Goal: Information Seeking & Learning: Find specific page/section

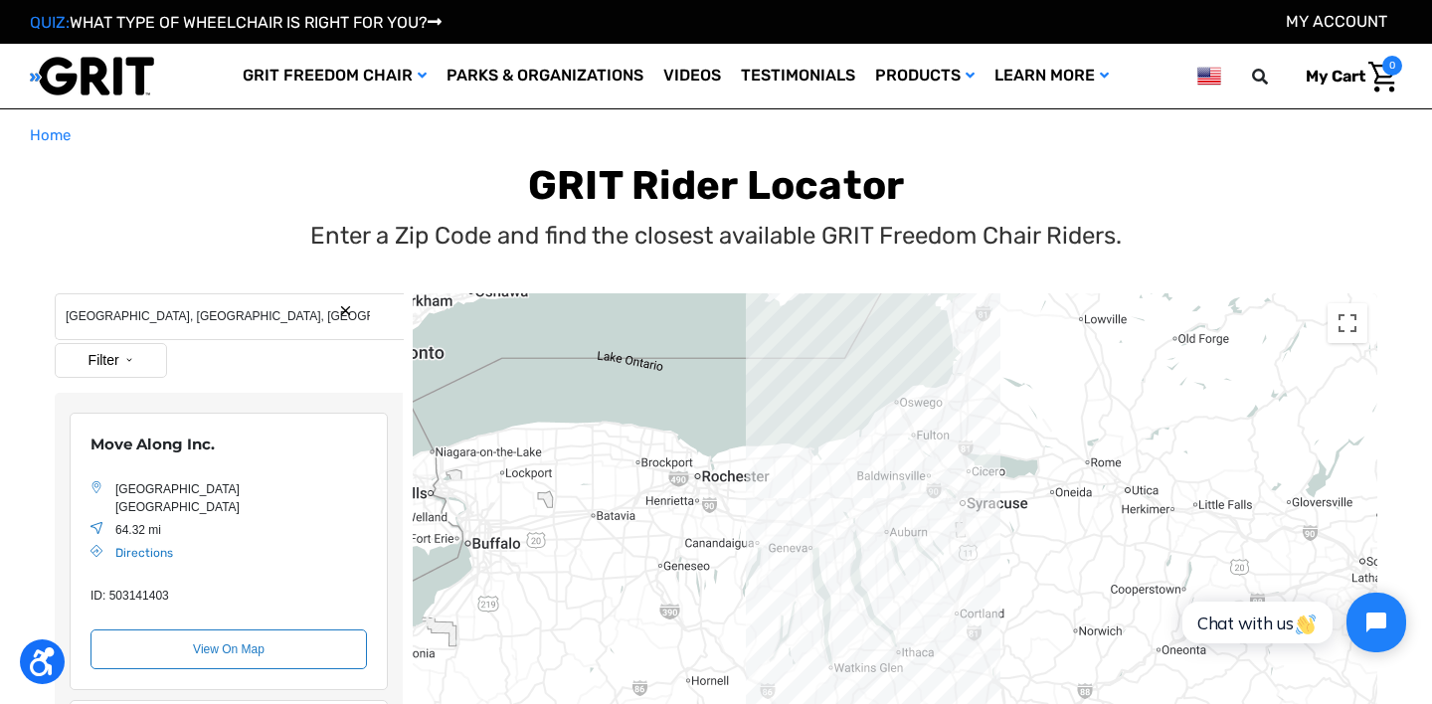
scroll to position [290, 0]
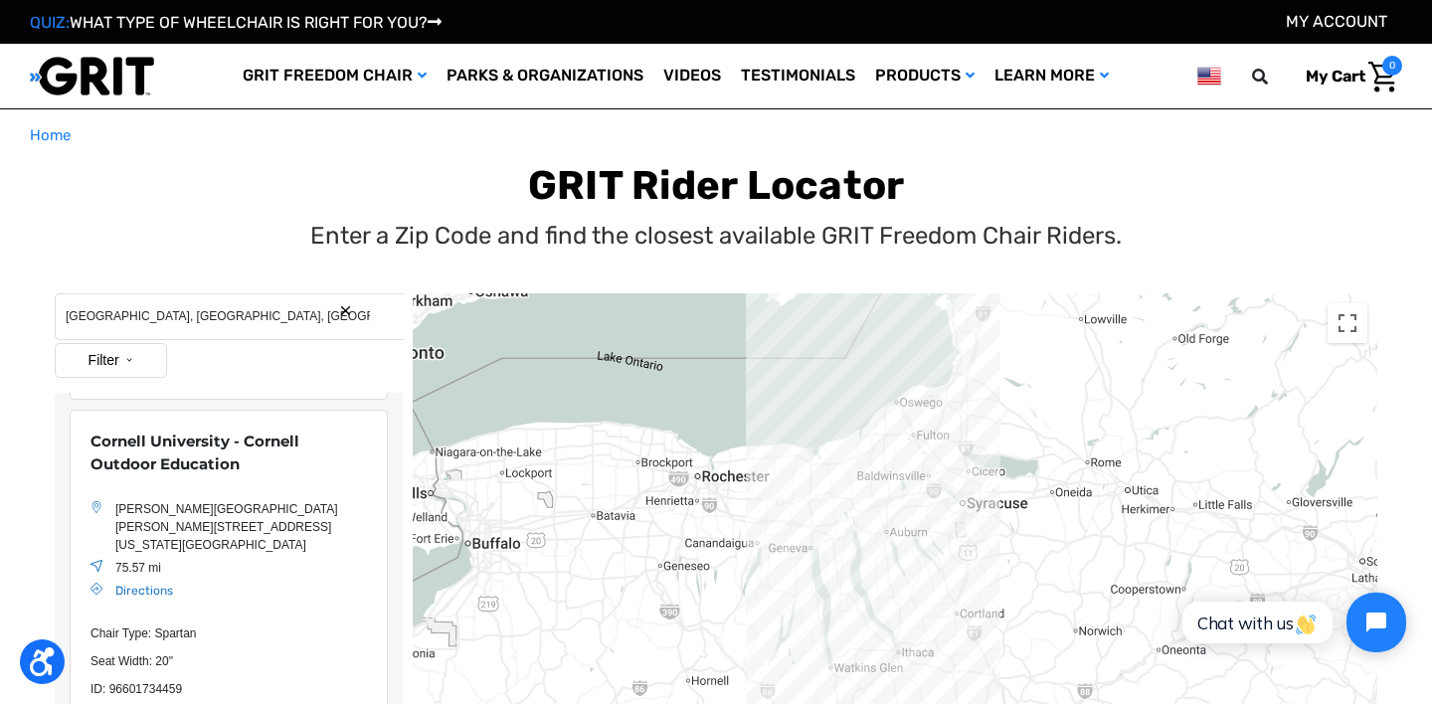
click at [340, 310] on button "Search Reset" at bounding box center [345, 310] width 15 height 15
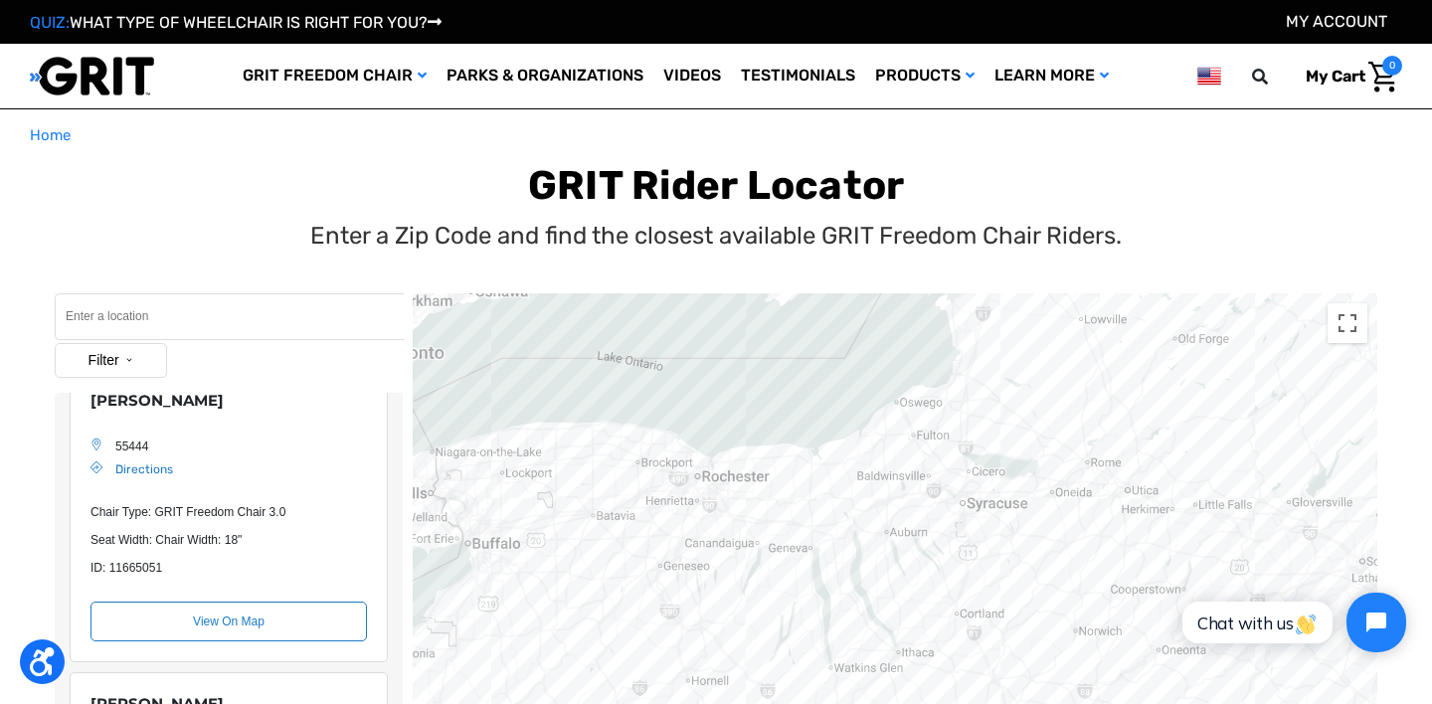
click at [282, 309] on input "Search" at bounding box center [229, 316] width 349 height 47
type input "cleveland, oh"
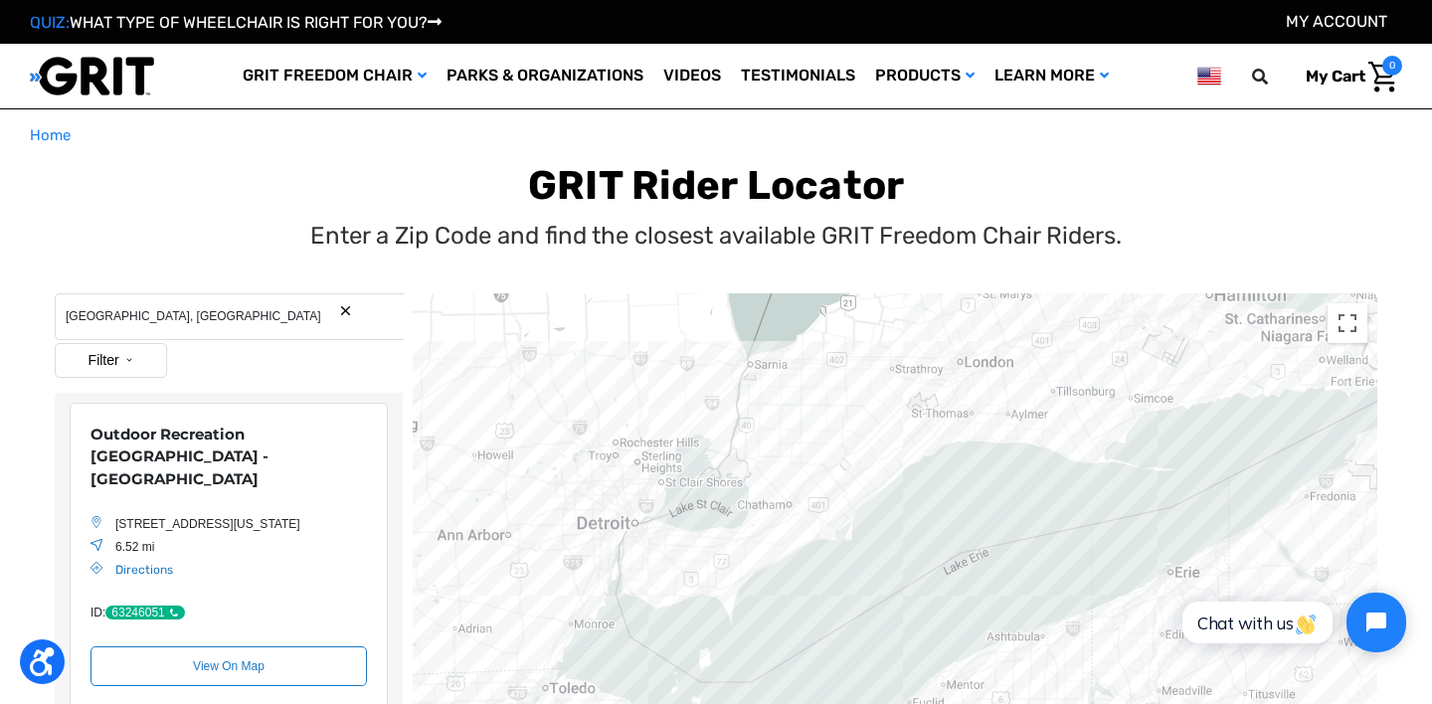
scroll to position [3, 0]
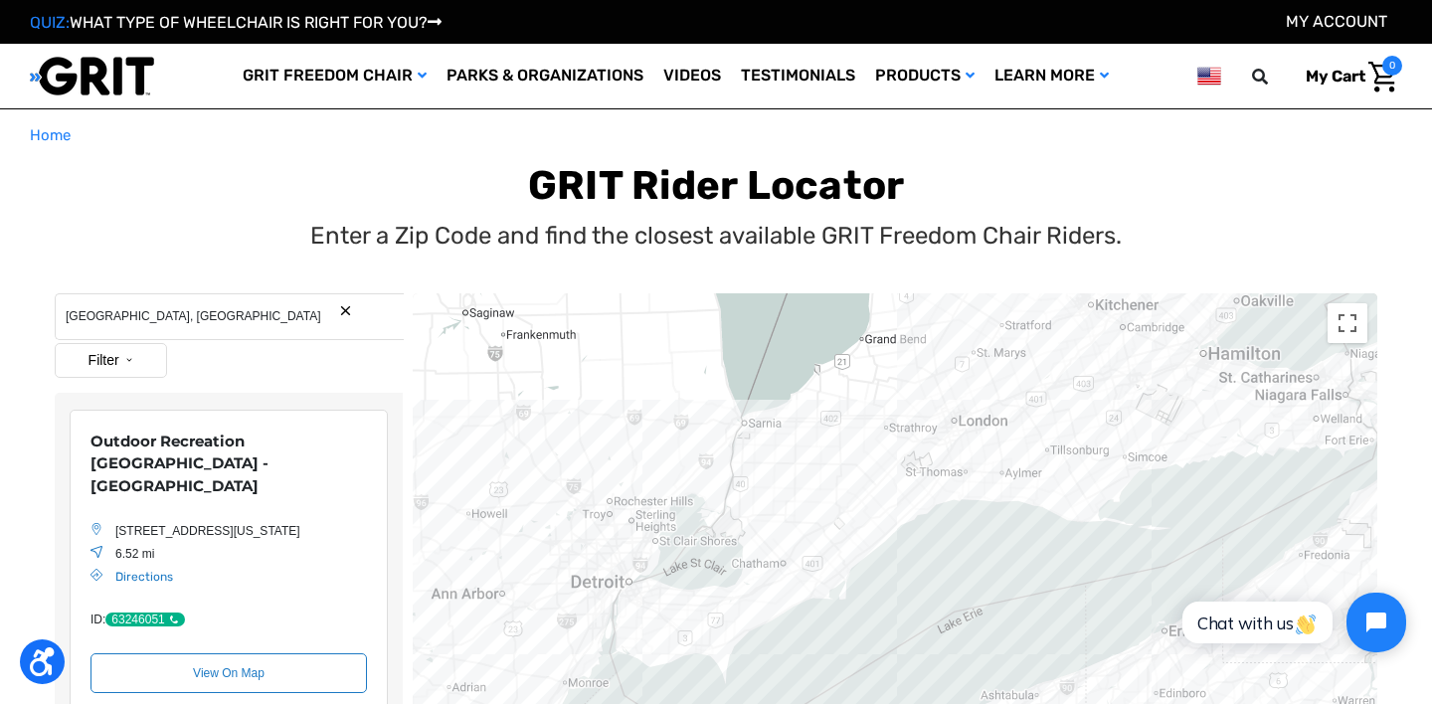
drag, startPoint x: 603, startPoint y: 421, endPoint x: 588, endPoint y: 484, distance: 65.4
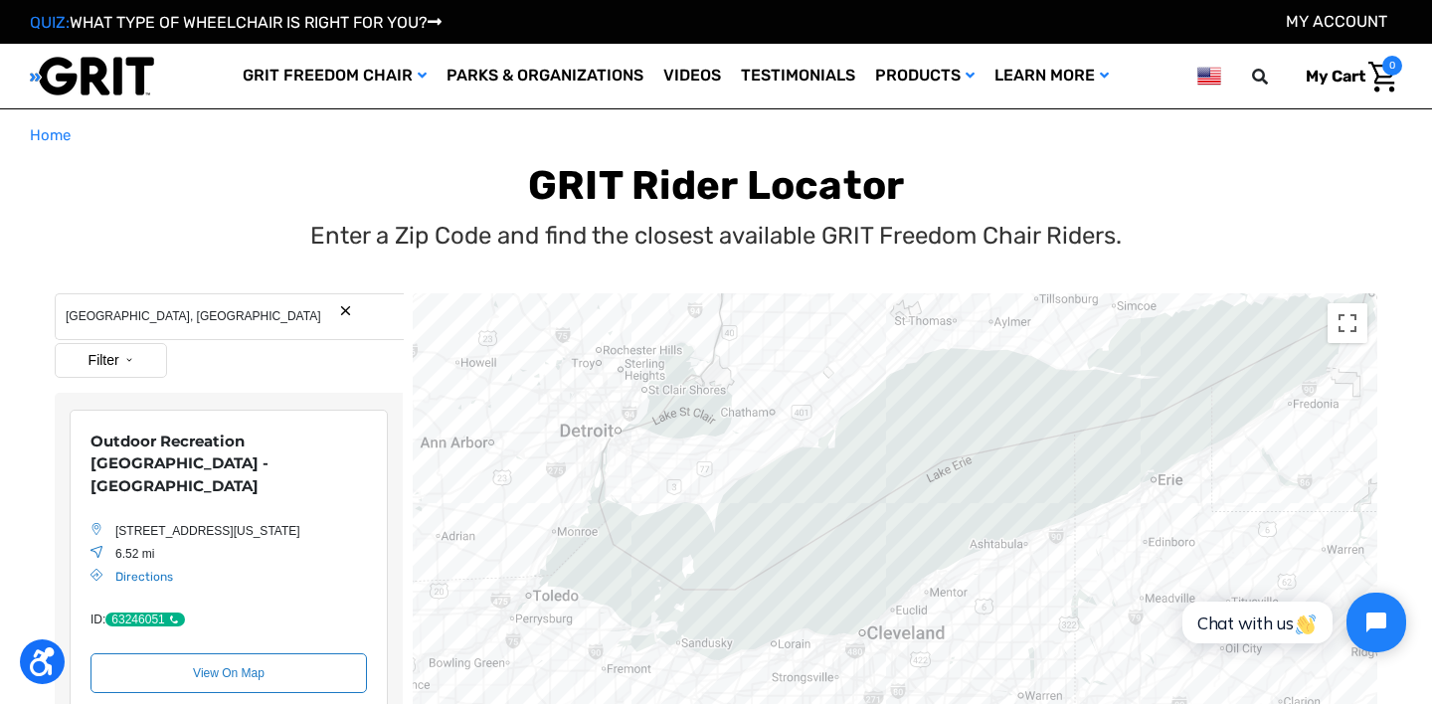
drag, startPoint x: 825, startPoint y: 470, endPoint x: 827, endPoint y: 277, distance: 192.9
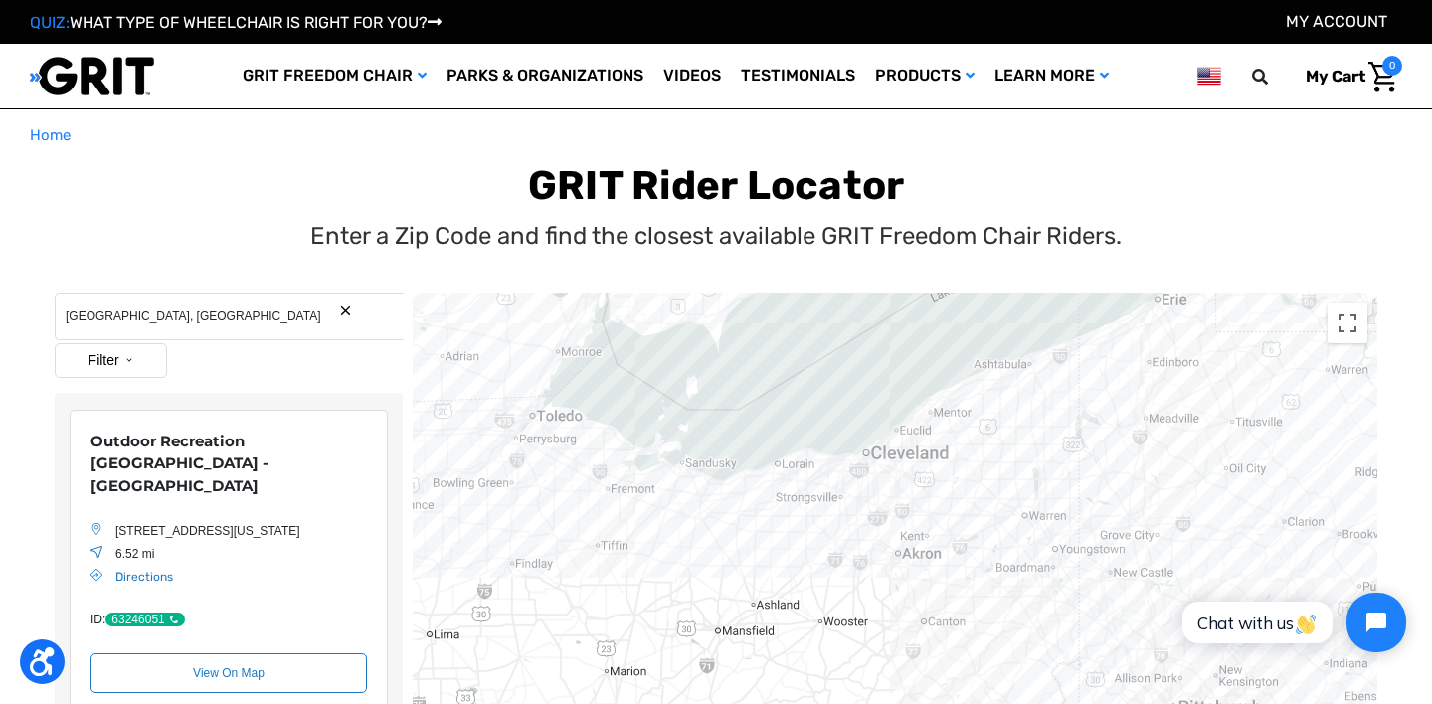
drag, startPoint x: 340, startPoint y: 463, endPoint x: 87, endPoint y: 435, distance: 255.2
click at [87, 435] on div "Outdoor Recreation Garfield Center - Cleveland Metroparks 11350 Broadway Ave, G…" at bounding box center [229, 562] width 318 height 305
copy div "Outdoor Recreation Garfield Center - Cleveland Metroparks"
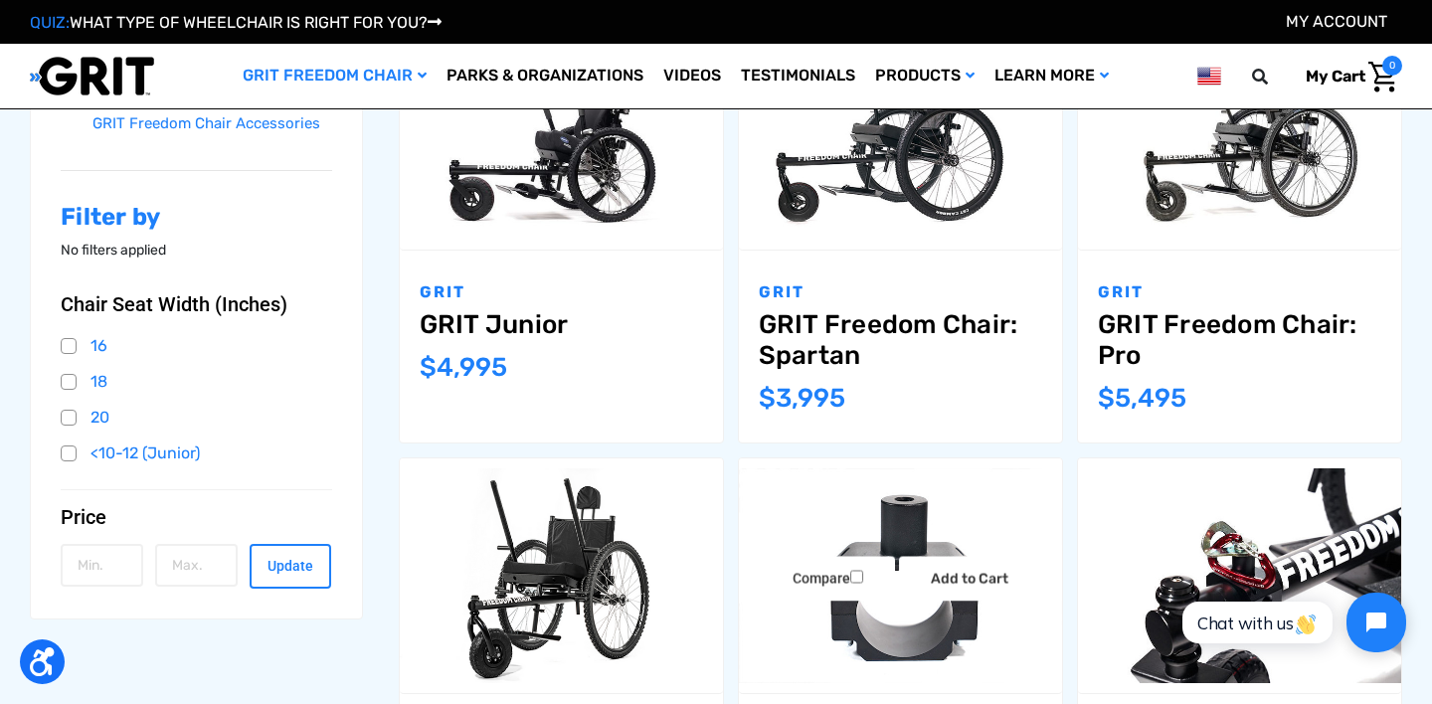
scroll to position [390, 0]
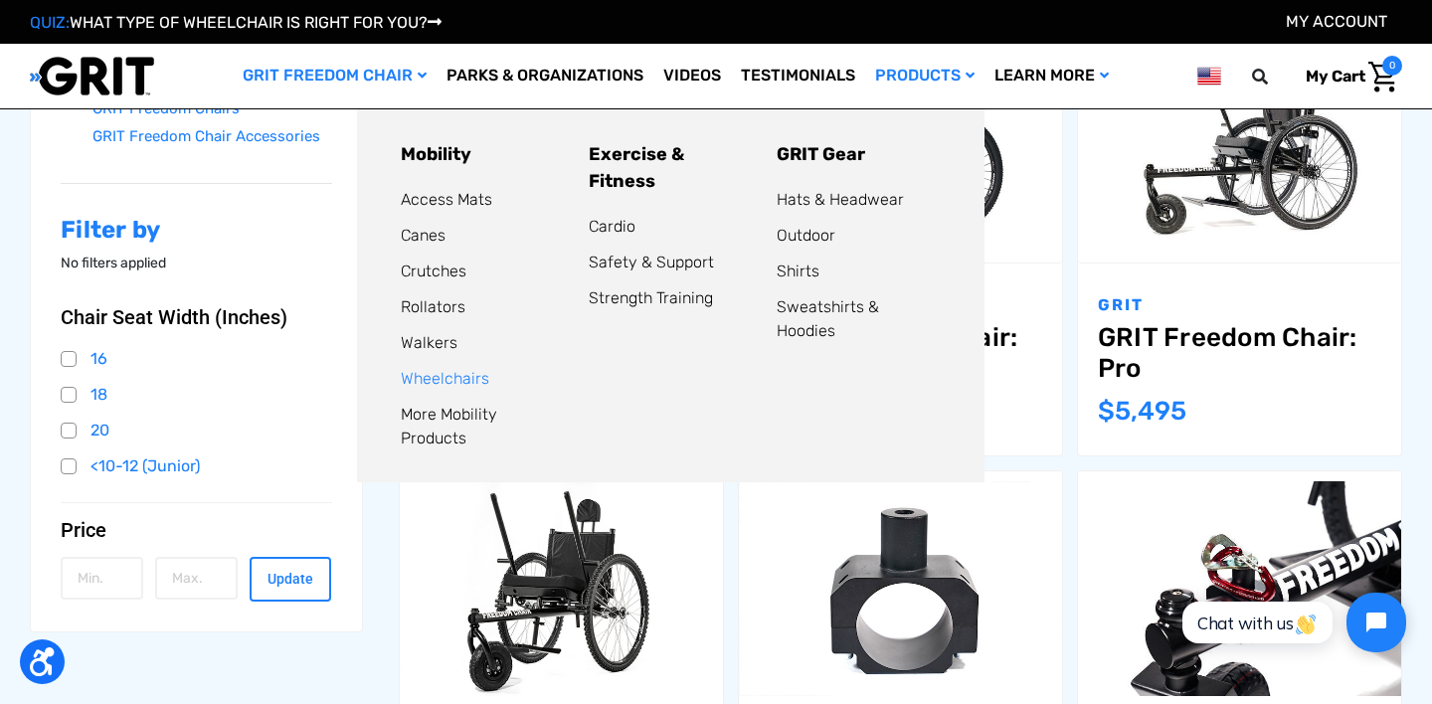
click at [434, 369] on link "Wheelchairs" at bounding box center [445, 378] width 89 height 19
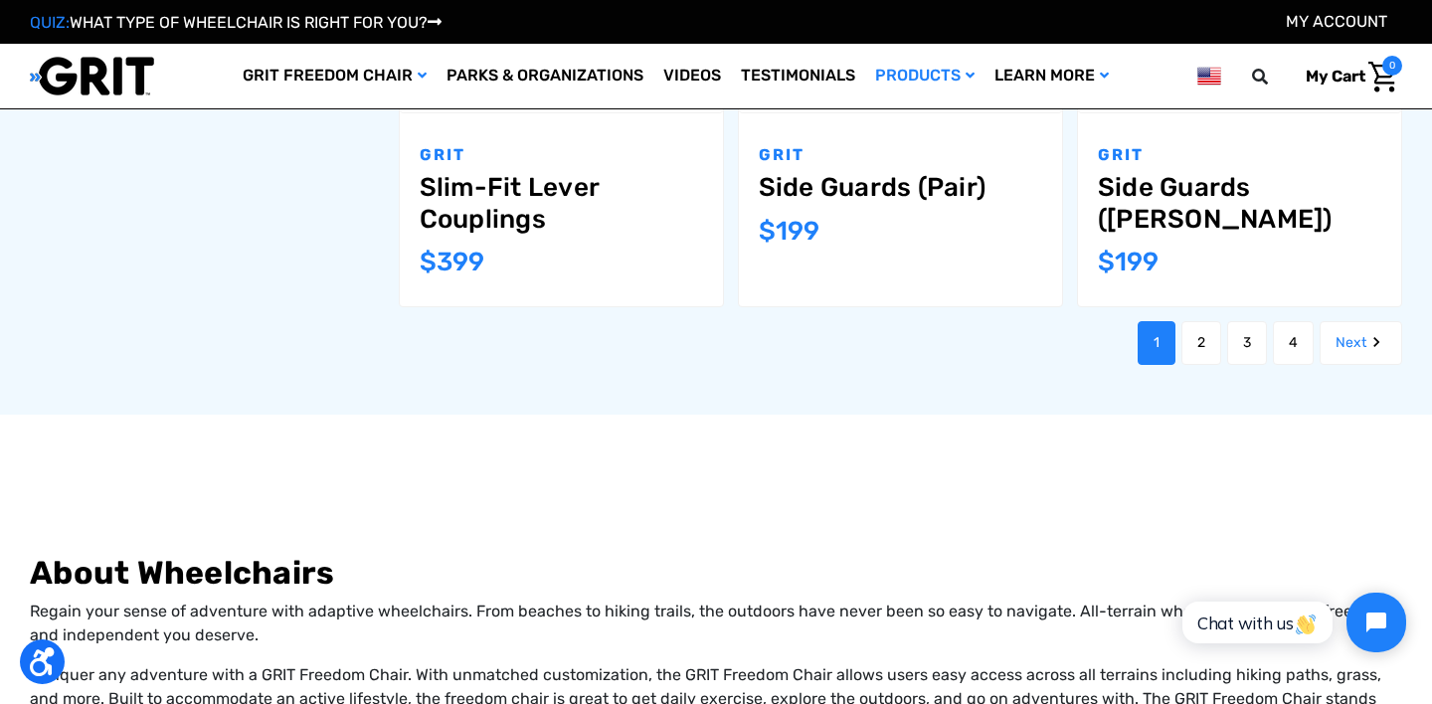
scroll to position [2411, 0]
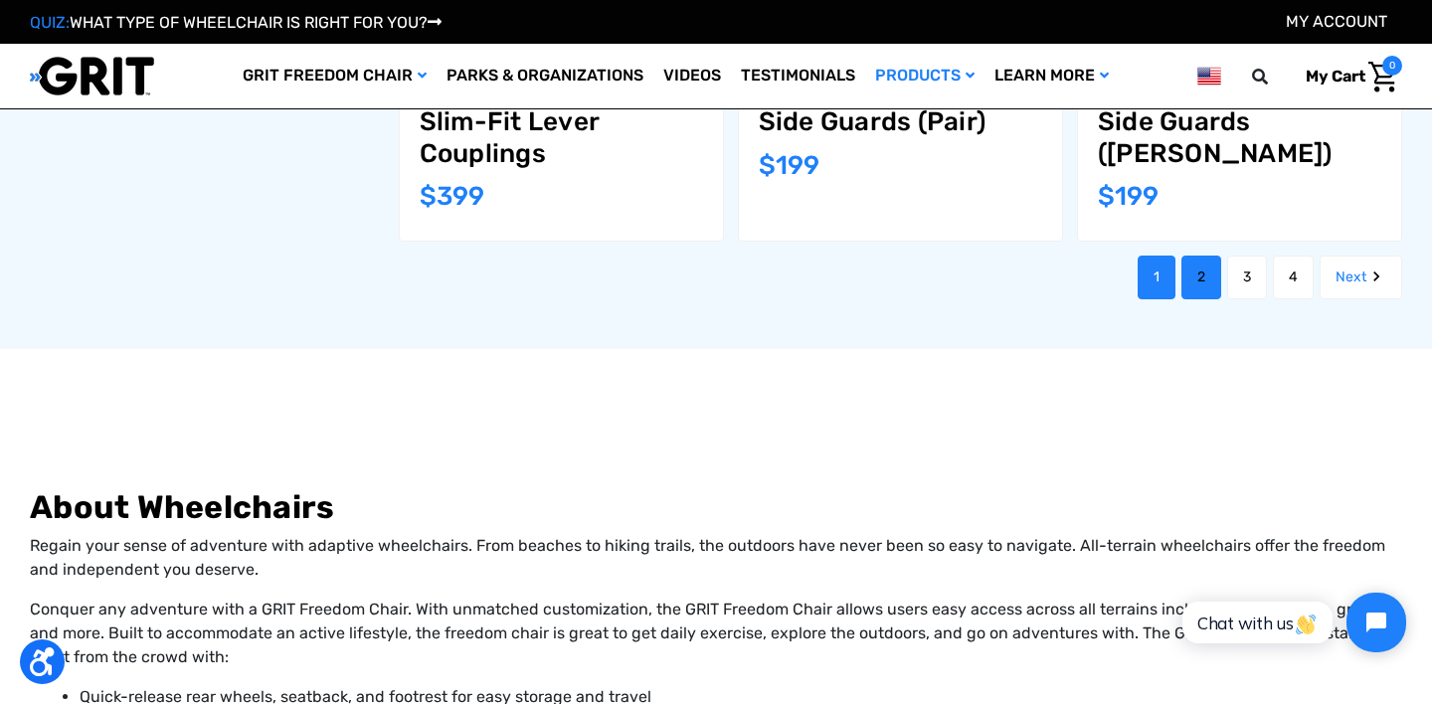
click at [1202, 257] on link "2" at bounding box center [1201, 278] width 40 height 44
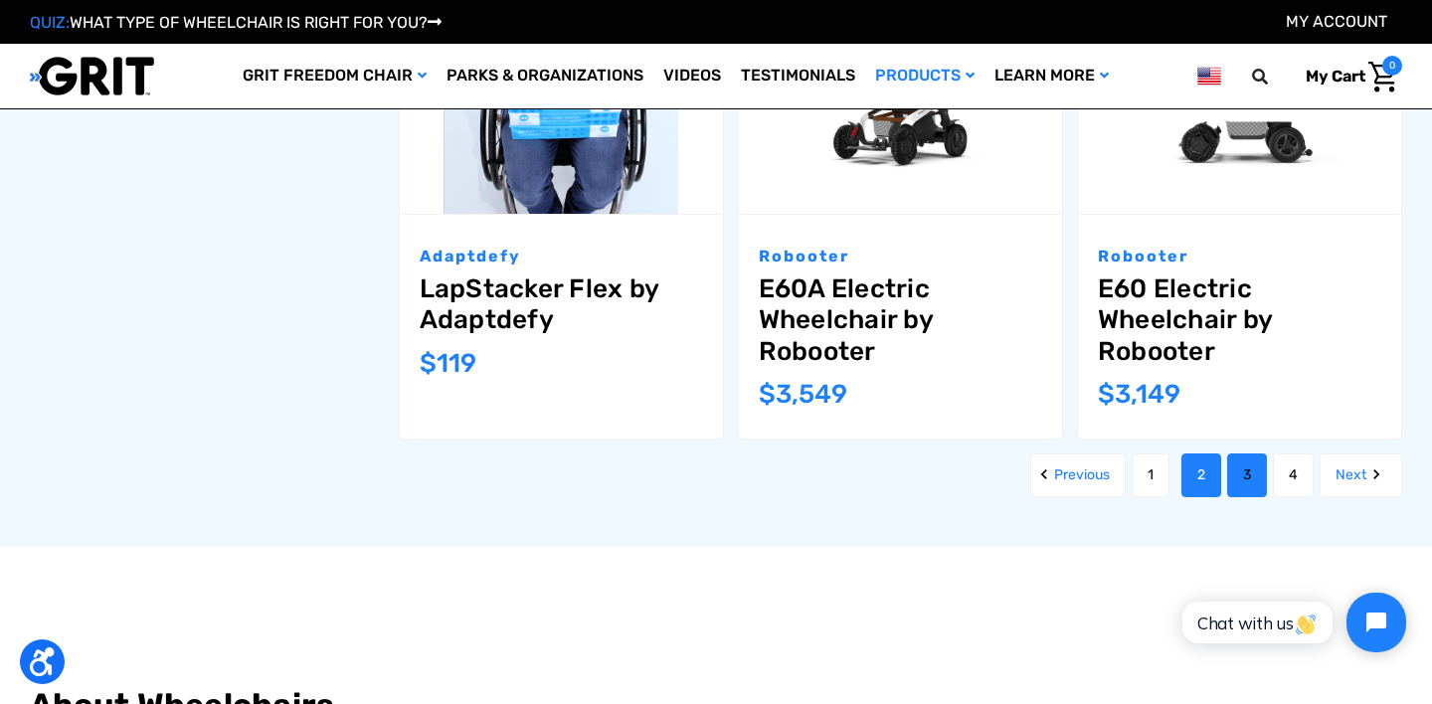
scroll to position [2233, 0]
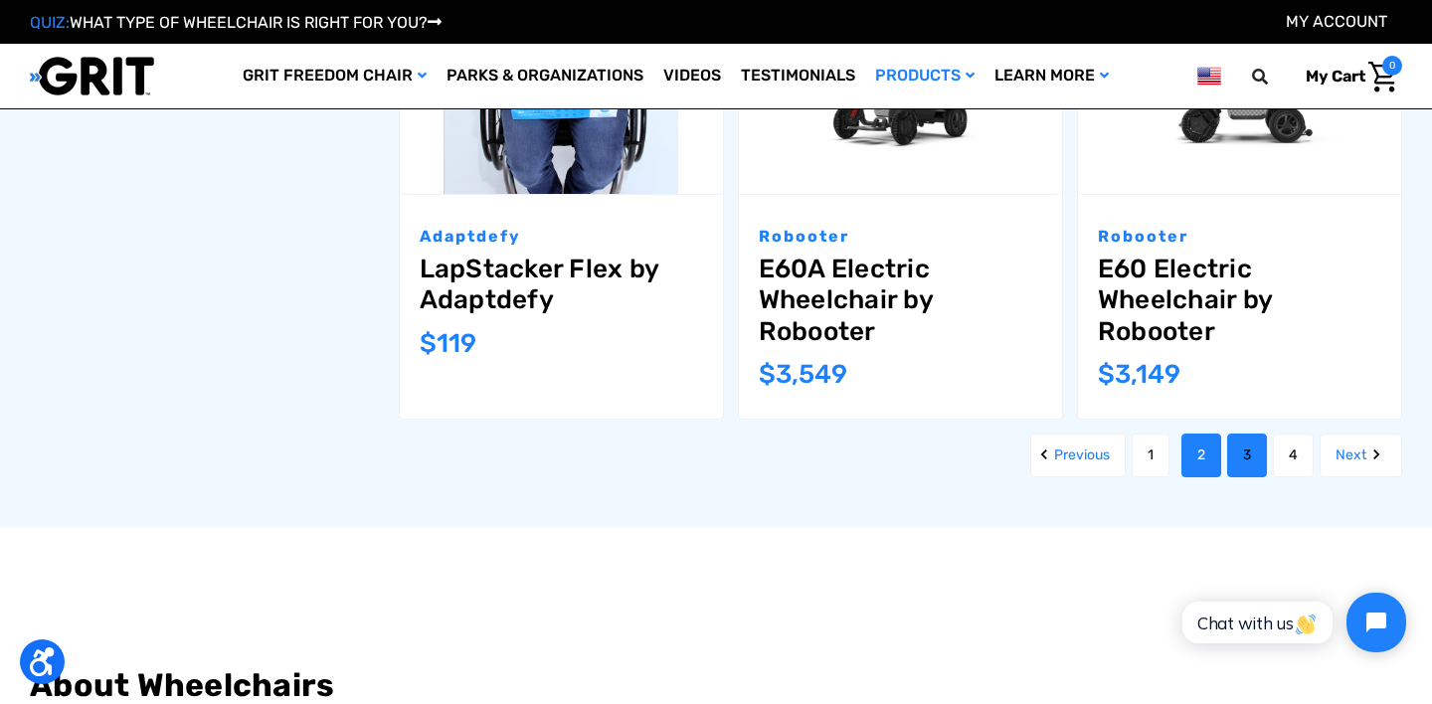
click at [1241, 456] on link "3" at bounding box center [1247, 456] width 40 height 44
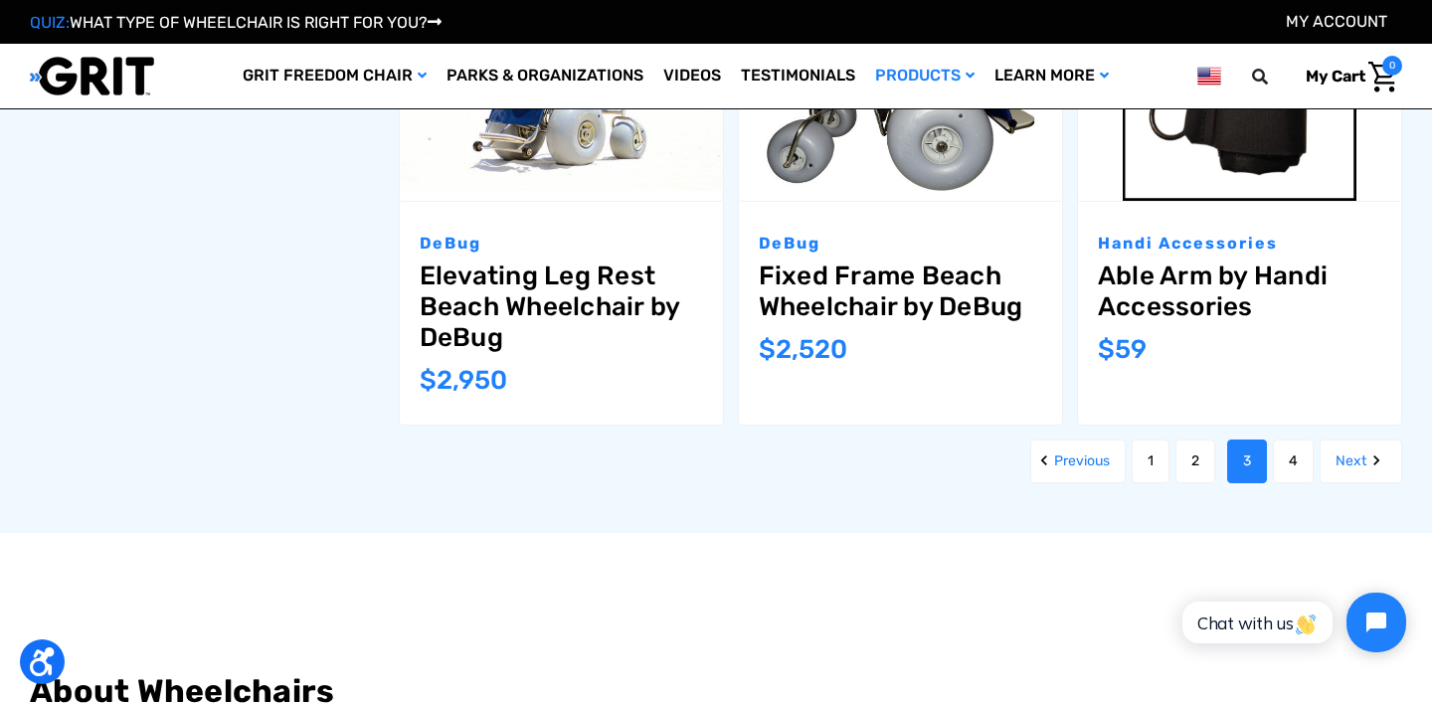
scroll to position [2289, 0]
click at [1286, 439] on link "4" at bounding box center [1293, 461] width 41 height 44
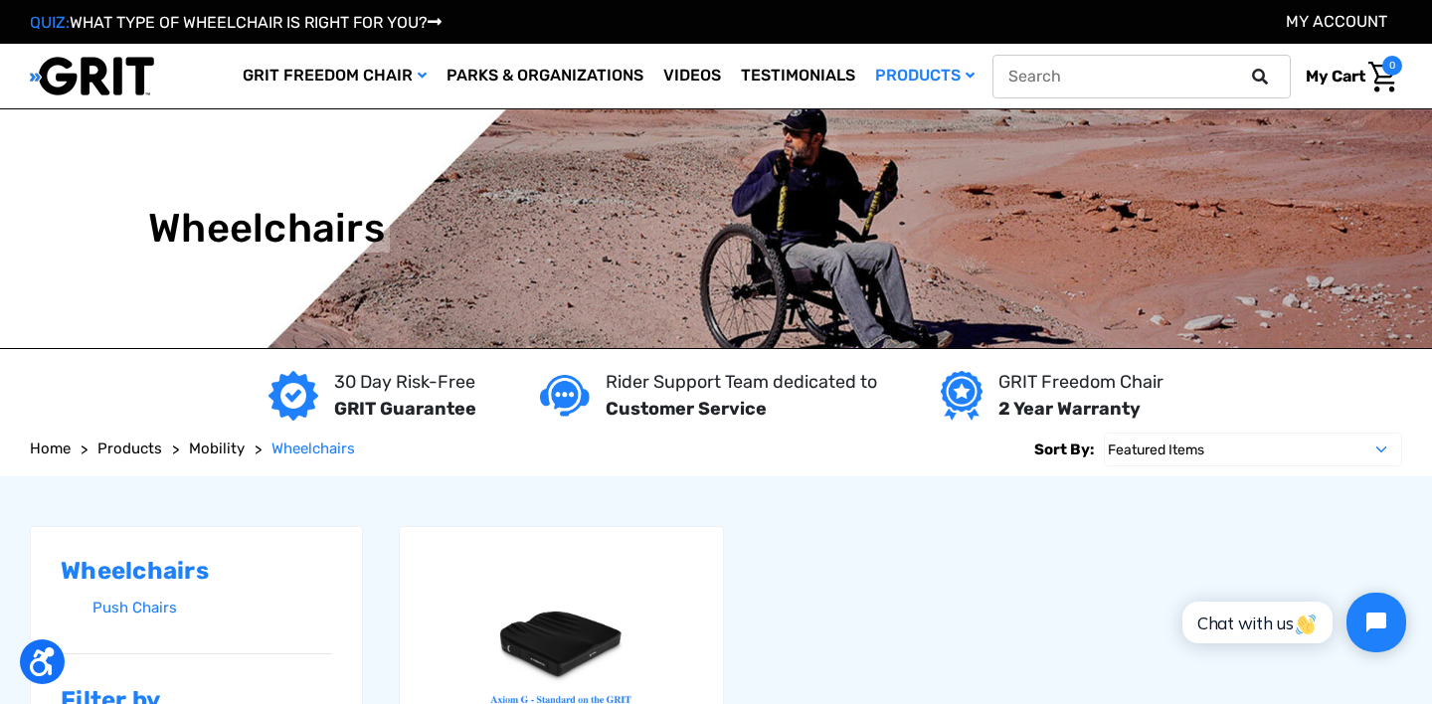
click at [1208, 79] on input "text" at bounding box center [1142, 77] width 298 height 44
type input "2.0"
click at [1246, 68] on button at bounding box center [1266, 77] width 40 height 18
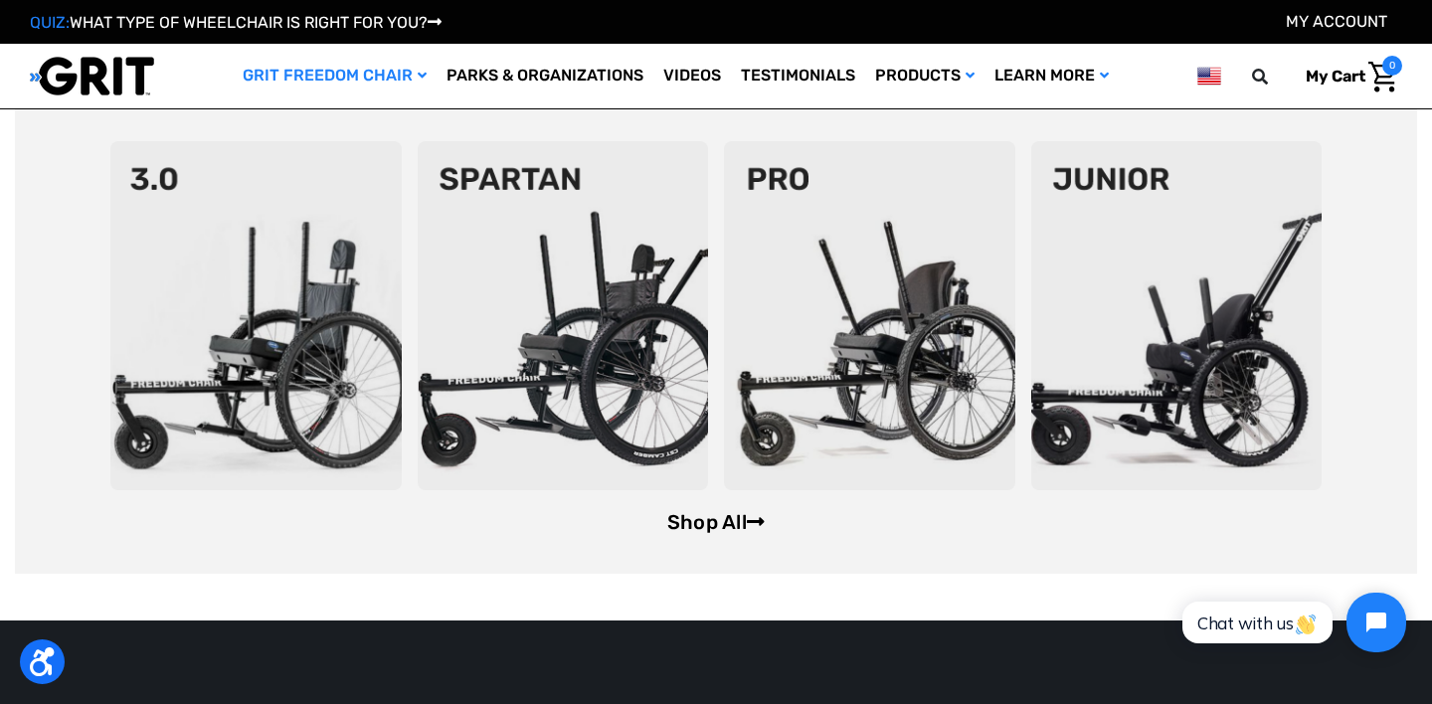
click at [684, 512] on link "Shop All" at bounding box center [715, 522] width 97 height 24
